Goal: Task Accomplishment & Management: Manage account settings

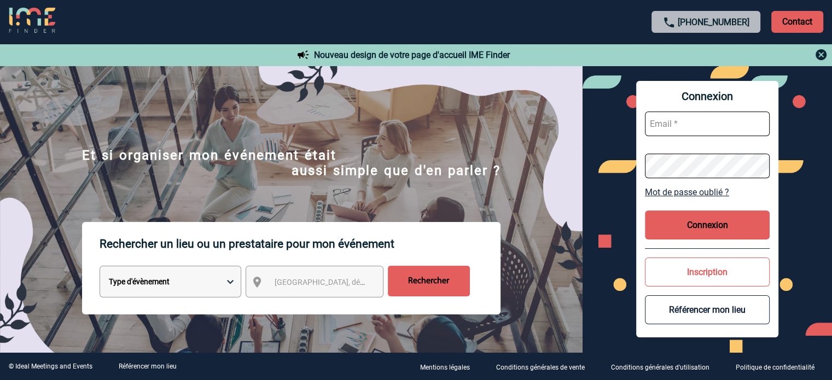
type input "[EMAIL_ADDRESS][DOMAIN_NAME]"
click at [654, 225] on button "Connexion" at bounding box center [707, 225] width 125 height 29
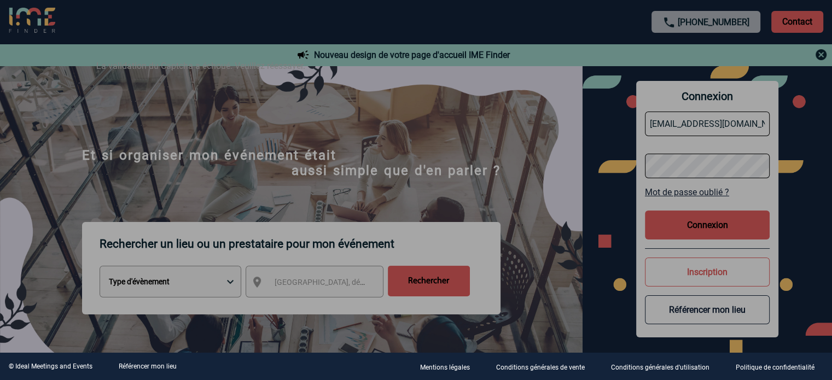
drag, startPoint x: 600, startPoint y: 183, endPoint x: 664, endPoint y: 210, distance: 69.2
click at [612, 190] on div at bounding box center [416, 190] width 832 height 380
click at [718, 225] on div at bounding box center [416, 190] width 832 height 380
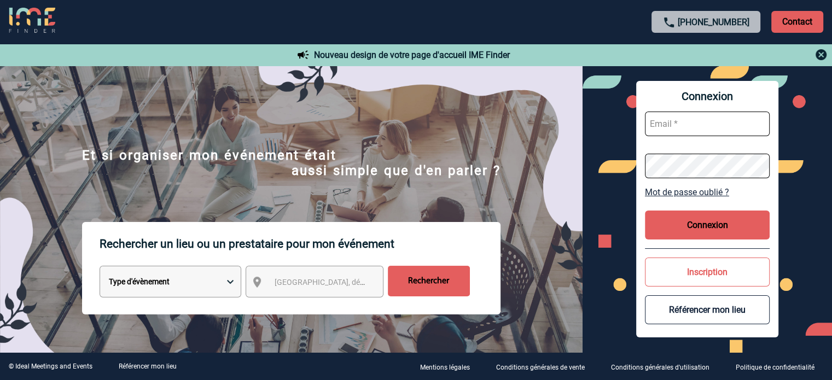
type input "[EMAIL_ADDRESS][DOMAIN_NAME]"
click at [681, 222] on button "Connexion" at bounding box center [707, 225] width 125 height 29
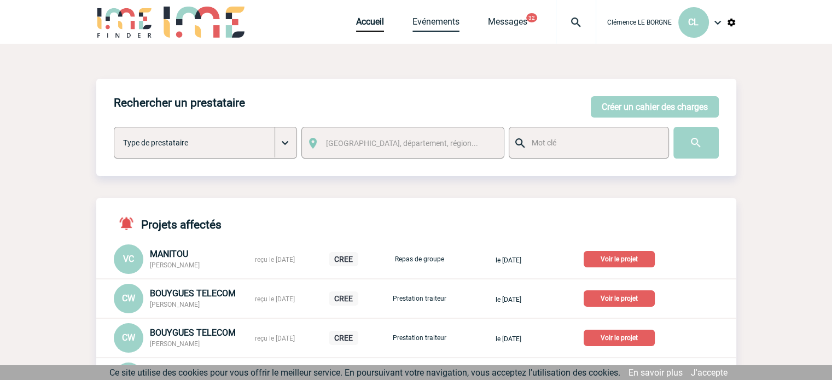
click at [429, 26] on link "Evénements" at bounding box center [436, 23] width 47 height 15
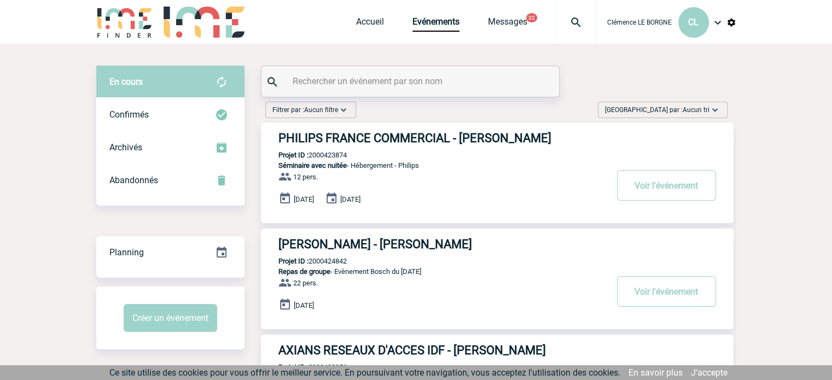
click at [417, 82] on input "text" at bounding box center [411, 81] width 243 height 16
paste input "2000425658"
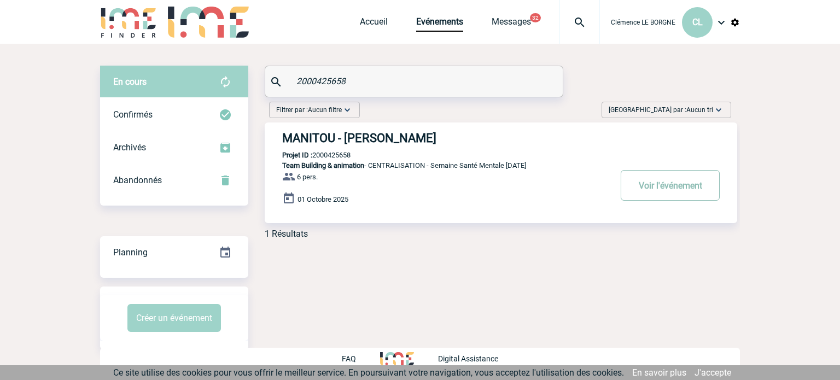
type input "2000425658"
click at [642, 192] on button "Voir l'événement" at bounding box center [670, 185] width 99 height 31
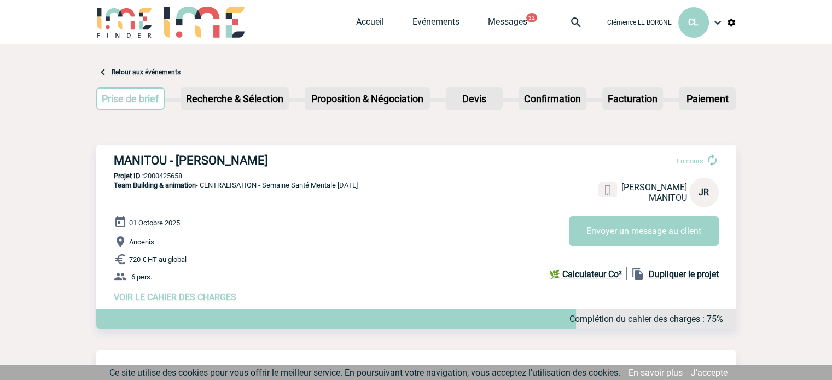
click at [175, 297] on span "VOIR LE CAHIER DES CHARGES" at bounding box center [175, 297] width 123 height 10
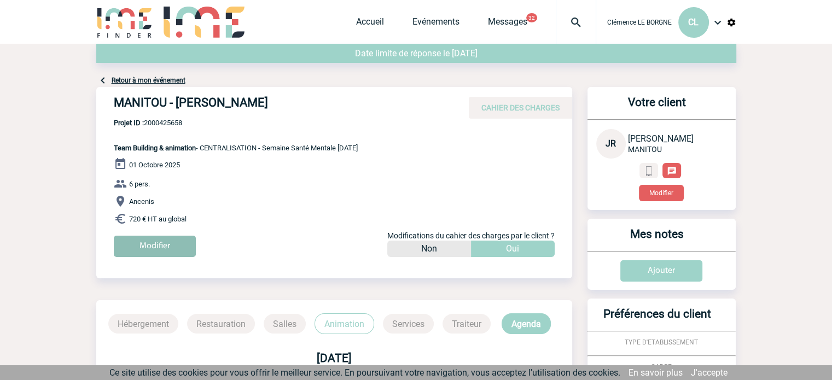
click at [173, 241] on input "Modifier" at bounding box center [155, 246] width 82 height 21
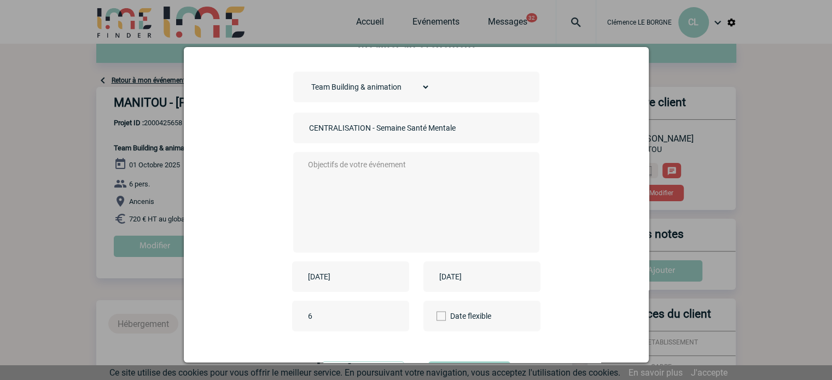
scroll to position [55, 0]
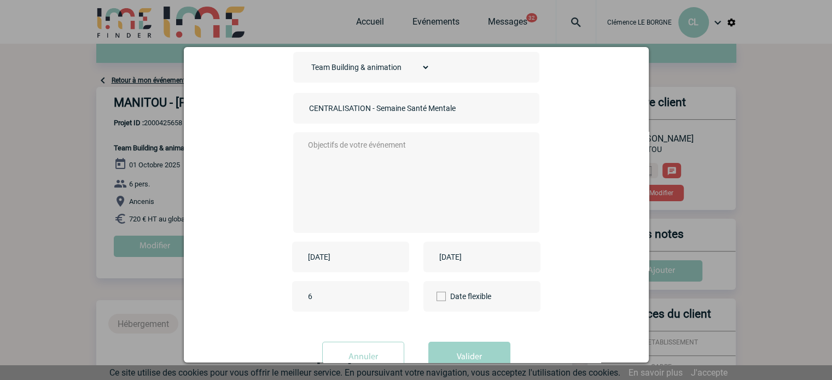
click at [350, 259] on input "[DATE]" at bounding box center [342, 257] width 75 height 14
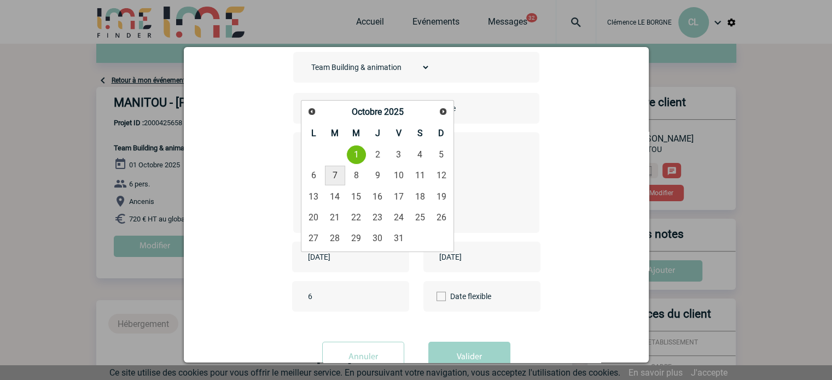
click at [333, 177] on link "7" at bounding box center [335, 176] width 20 height 20
type input "[DATE]"
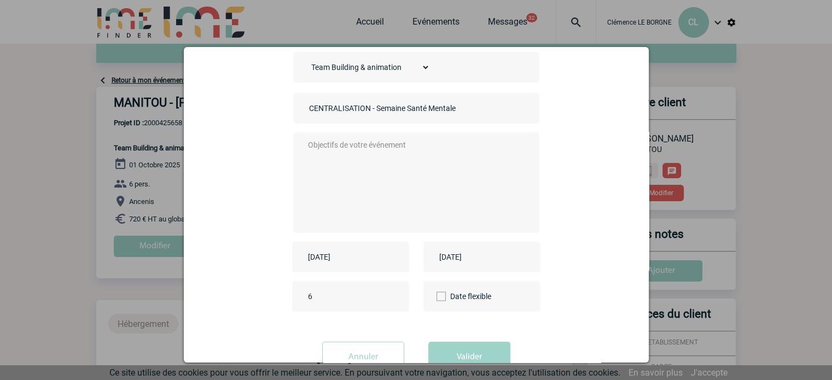
click at [459, 268] on div "[DATE]" at bounding box center [481, 257] width 117 height 31
click at [462, 258] on input "[DATE]" at bounding box center [474, 257] width 75 height 14
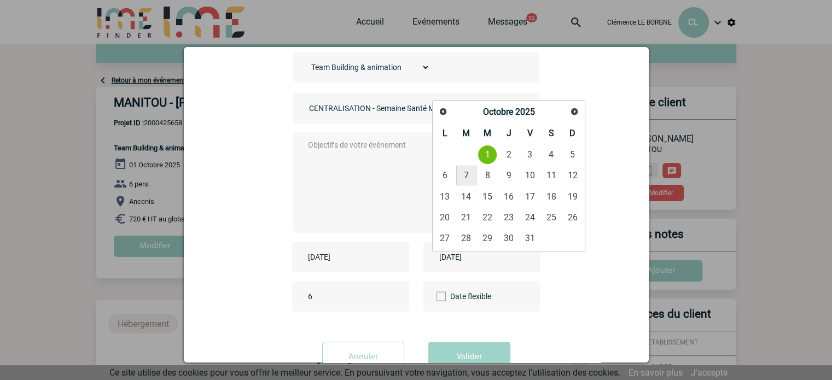
click at [464, 175] on link "7" at bounding box center [466, 176] width 20 height 20
type input "[DATE]"
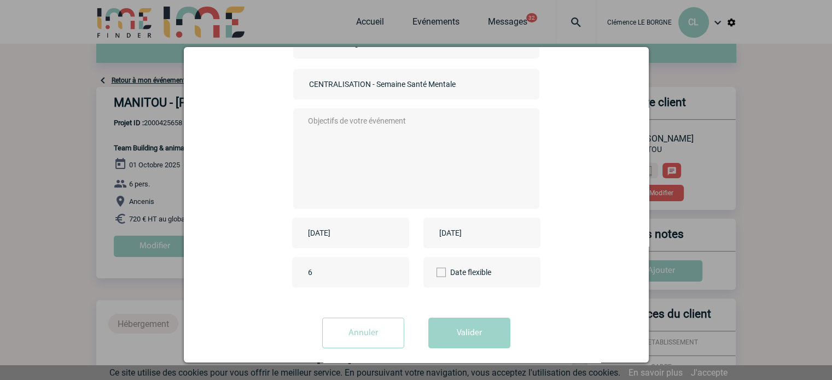
scroll to position [90, 0]
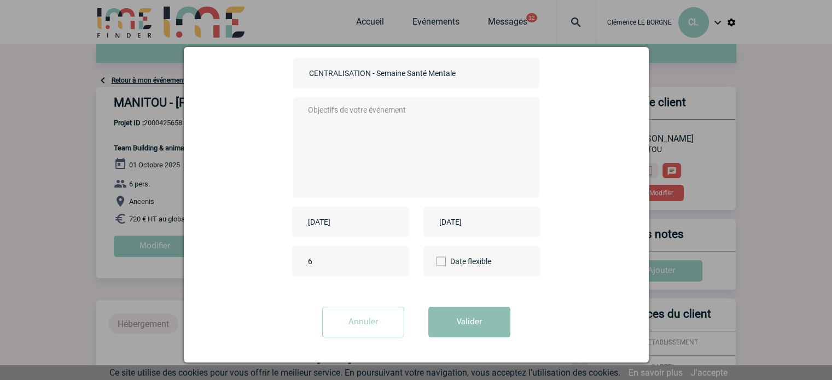
click at [473, 326] on button "Valider" at bounding box center [469, 322] width 82 height 31
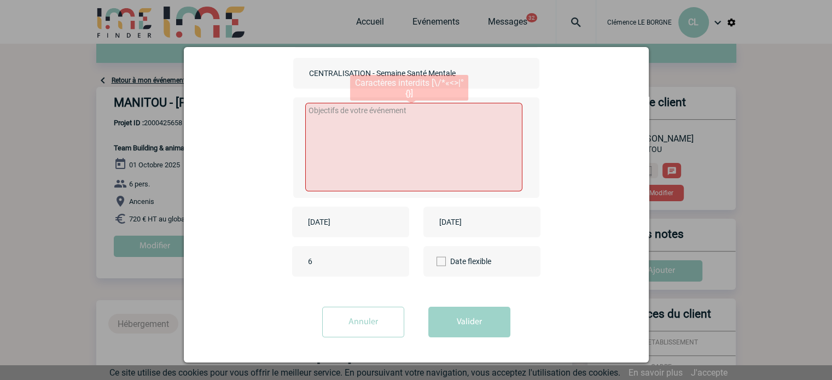
click at [405, 173] on textarea at bounding box center [413, 147] width 217 height 89
type textarea "MAJ"
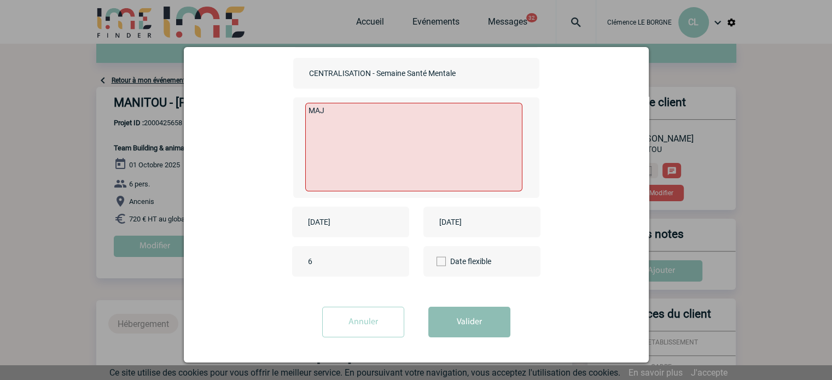
click at [497, 315] on button "Valider" at bounding box center [469, 322] width 82 height 31
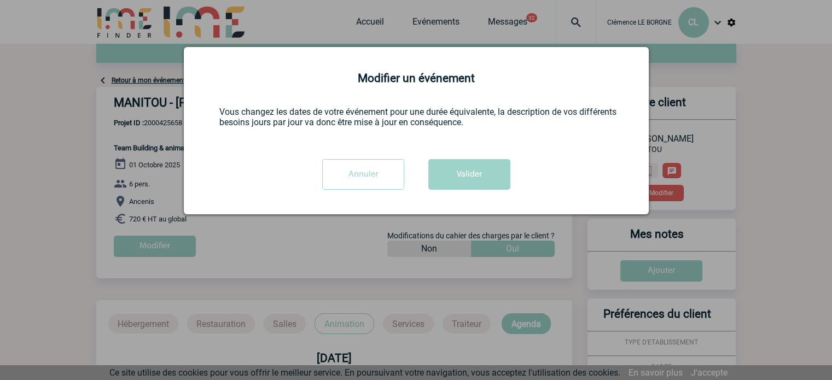
scroll to position [0, 0]
click at [467, 172] on button "Valider" at bounding box center [469, 174] width 82 height 31
